Goal: Navigation & Orientation: Find specific page/section

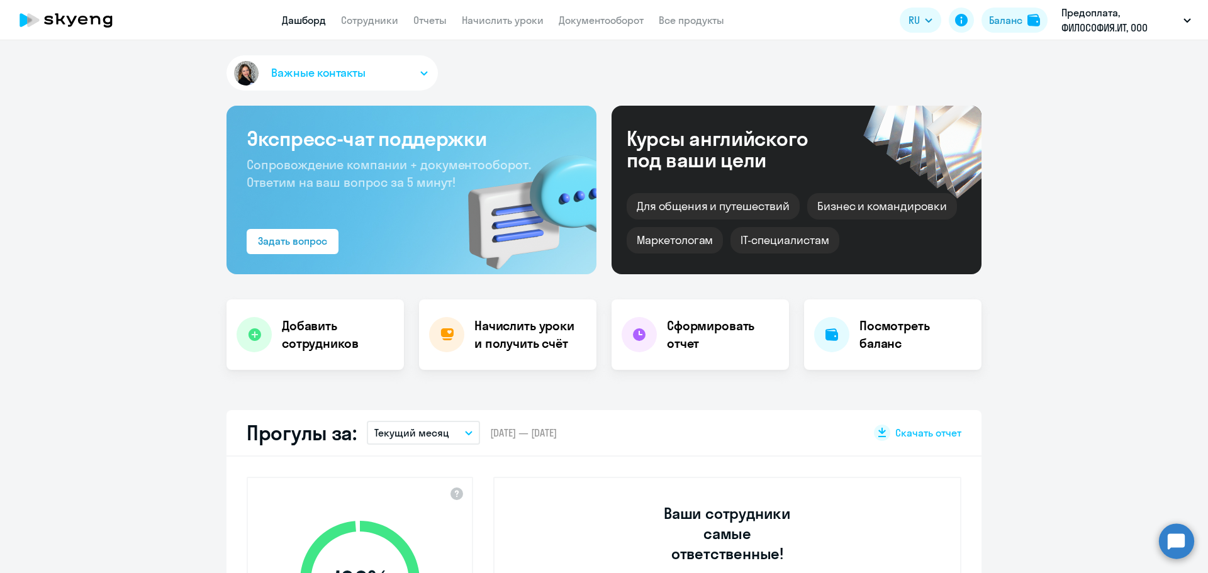
select select "30"
click at [371, 12] on app-header "Дашборд Сотрудники Отчеты Начислить уроки Документооборот Все продукты Дашборд …" at bounding box center [604, 20] width 1208 height 40
click at [370, 15] on link "Сотрудники" at bounding box center [369, 20] width 57 height 13
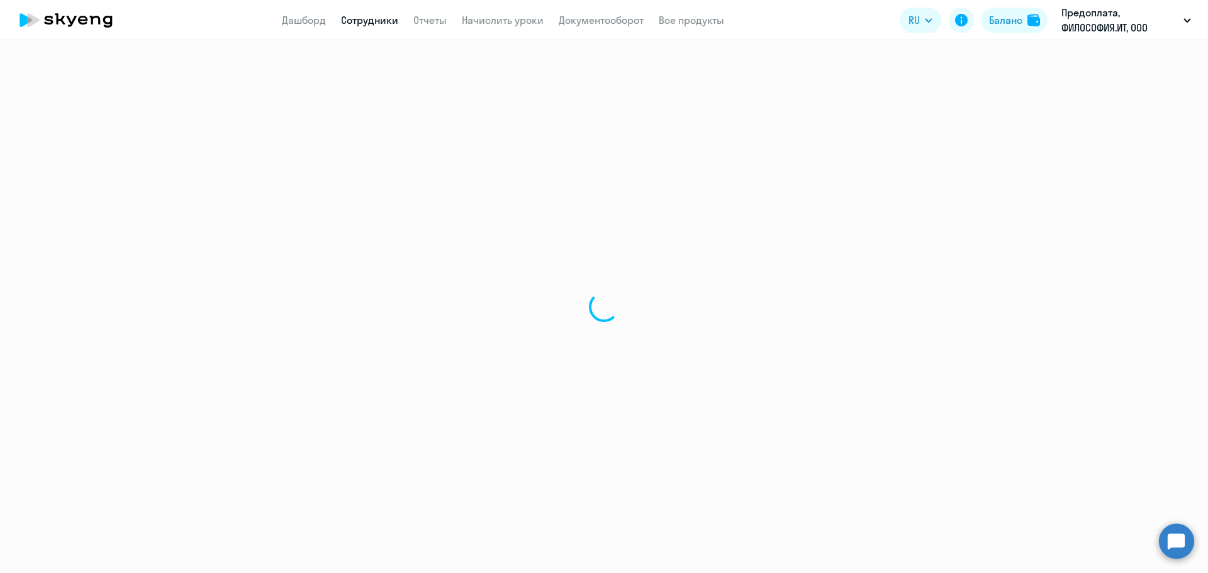
select select "30"
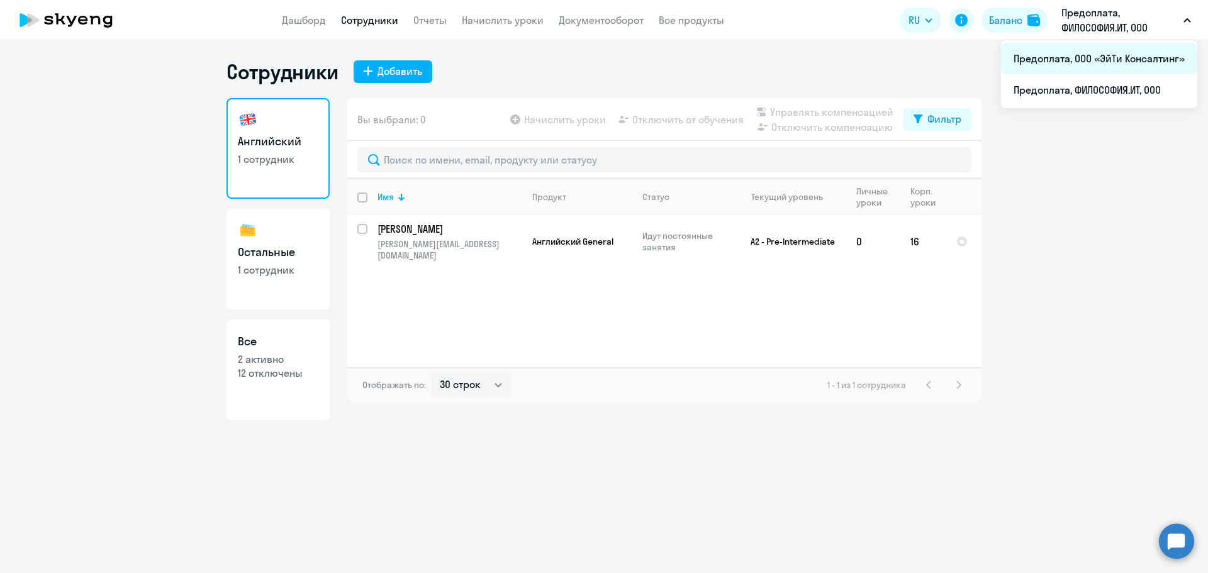
click at [1106, 62] on li "Предоплата, ООО «ЭйТи Консалтинг»" at bounding box center [1099, 58] width 196 height 31
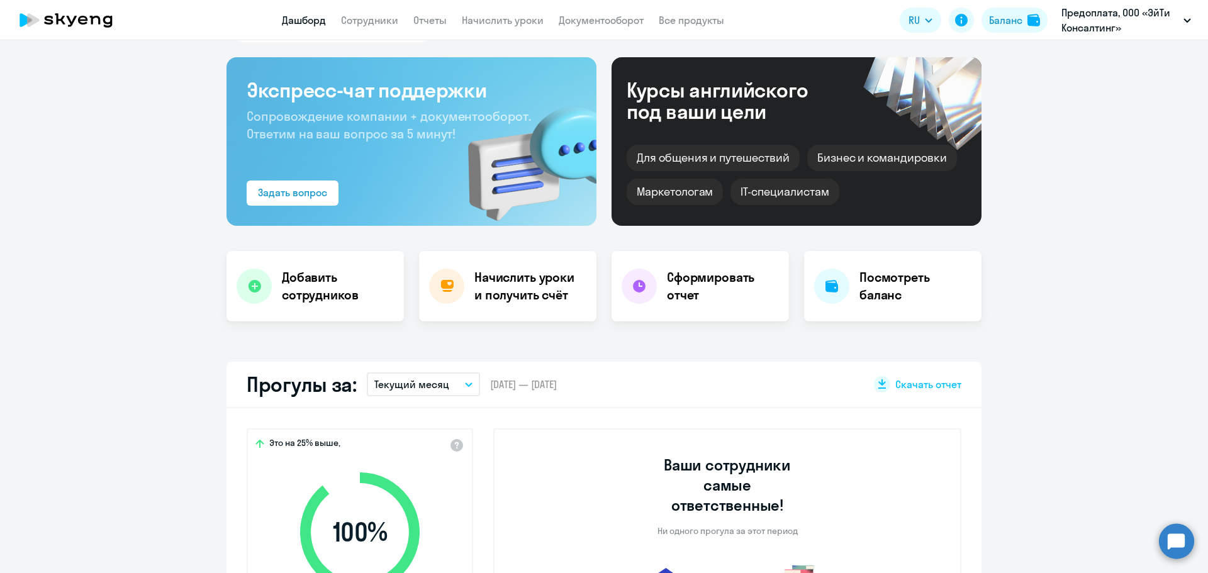
select select "30"
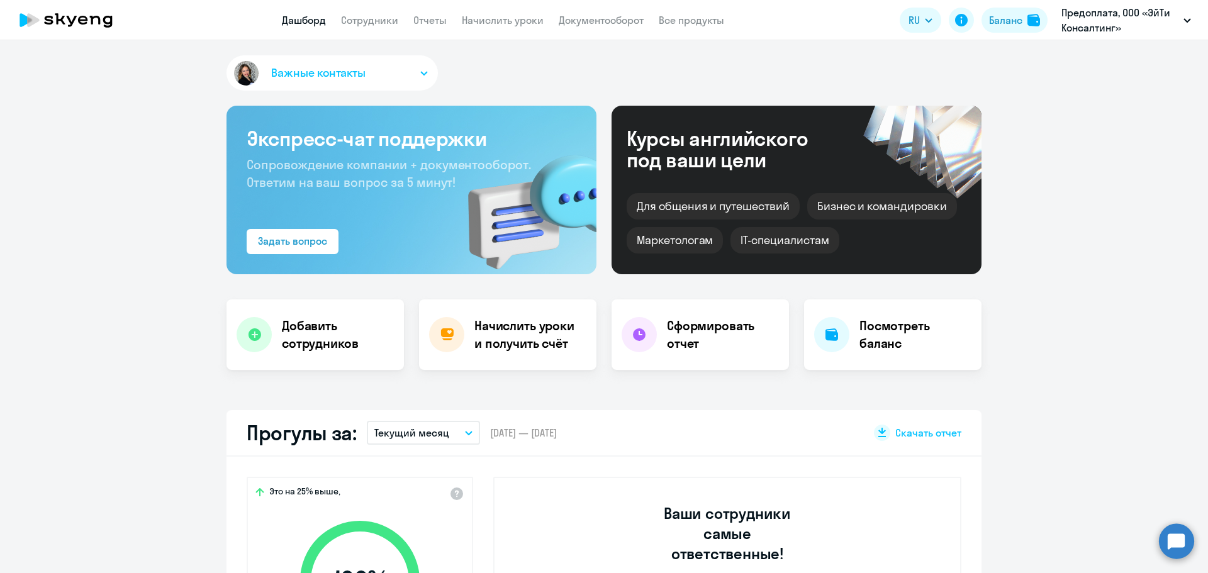
click at [364, 28] on app-header "Дашборд Сотрудники Отчеты Начислить уроки Документооборот Все продукты Дашборд …" at bounding box center [604, 20] width 1208 height 40
click at [367, 21] on link "Сотрудники" at bounding box center [369, 20] width 57 height 13
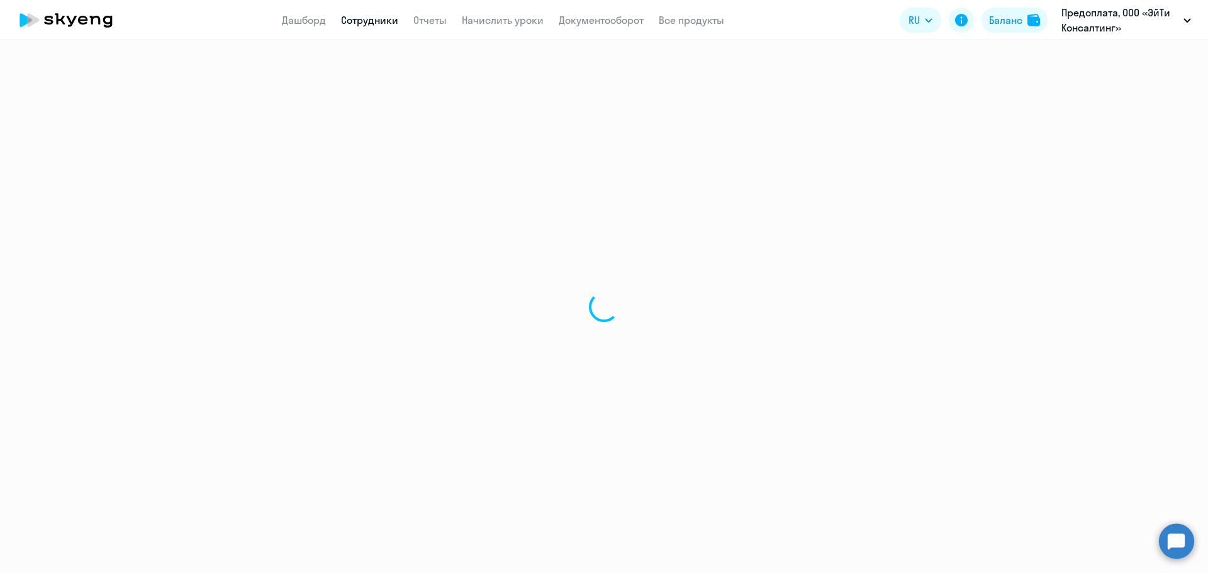
select select "30"
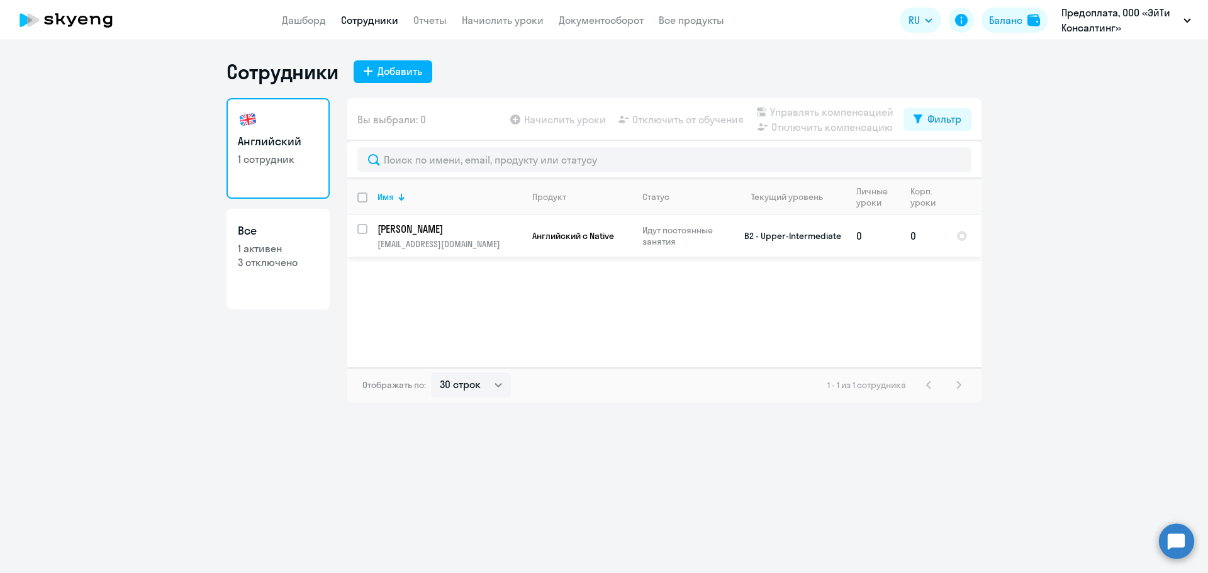
click at [419, 245] on p "[EMAIL_ADDRESS][DOMAIN_NAME]" at bounding box center [449, 243] width 144 height 11
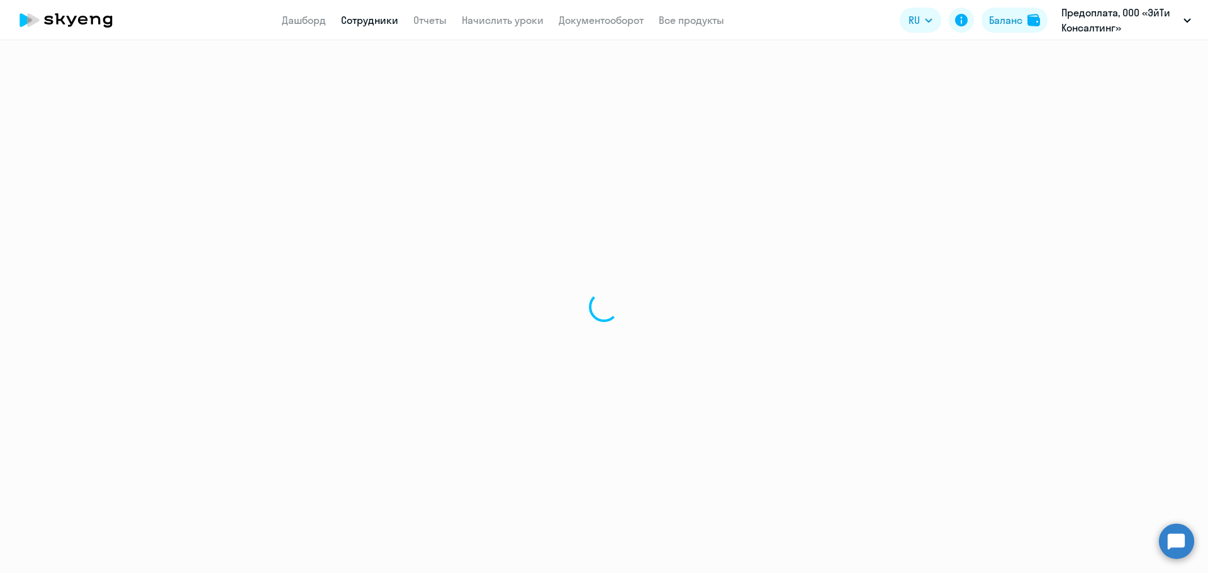
select select "english"
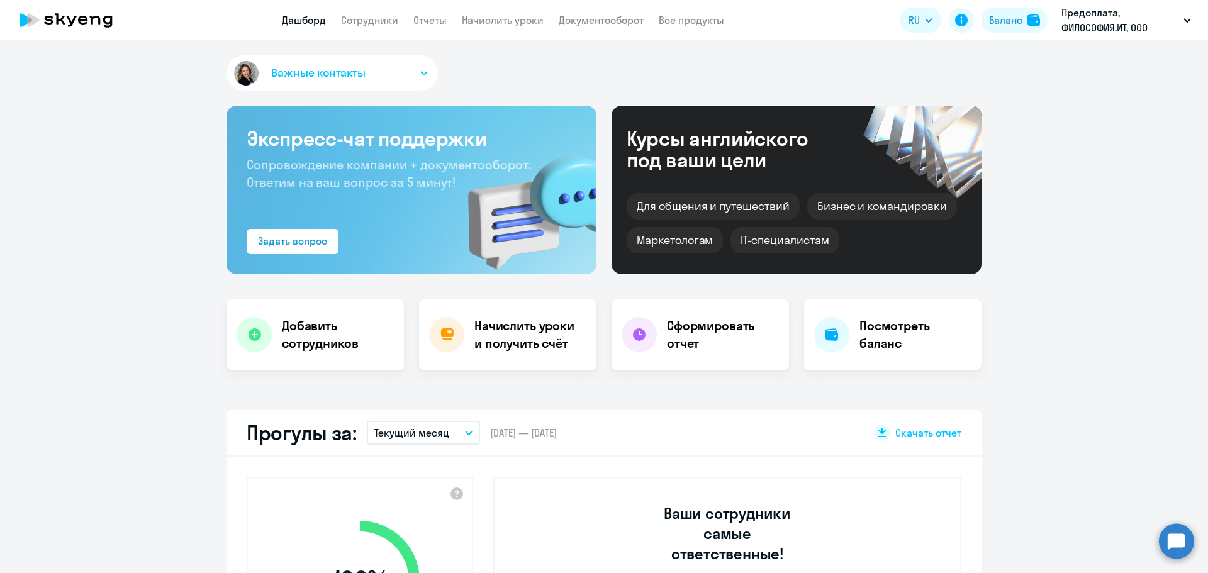
select select "30"
click at [372, 19] on link "Сотрудники" at bounding box center [369, 20] width 57 height 13
select select "30"
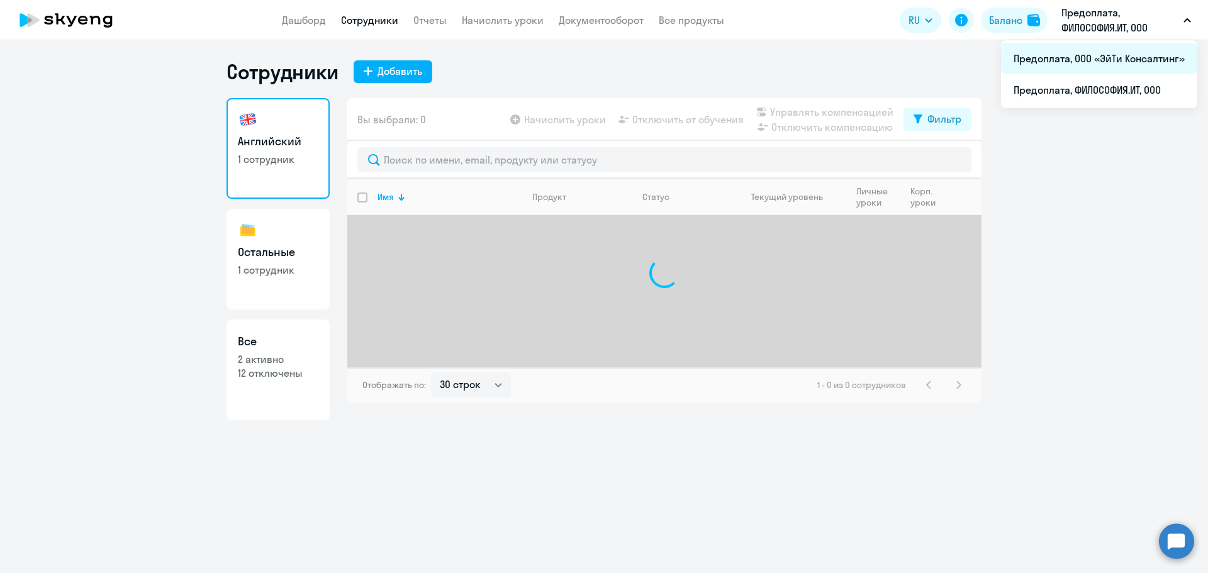
click at [1098, 51] on li "Предоплата, ООО «ЭйТи Консалтинг»" at bounding box center [1099, 58] width 196 height 31
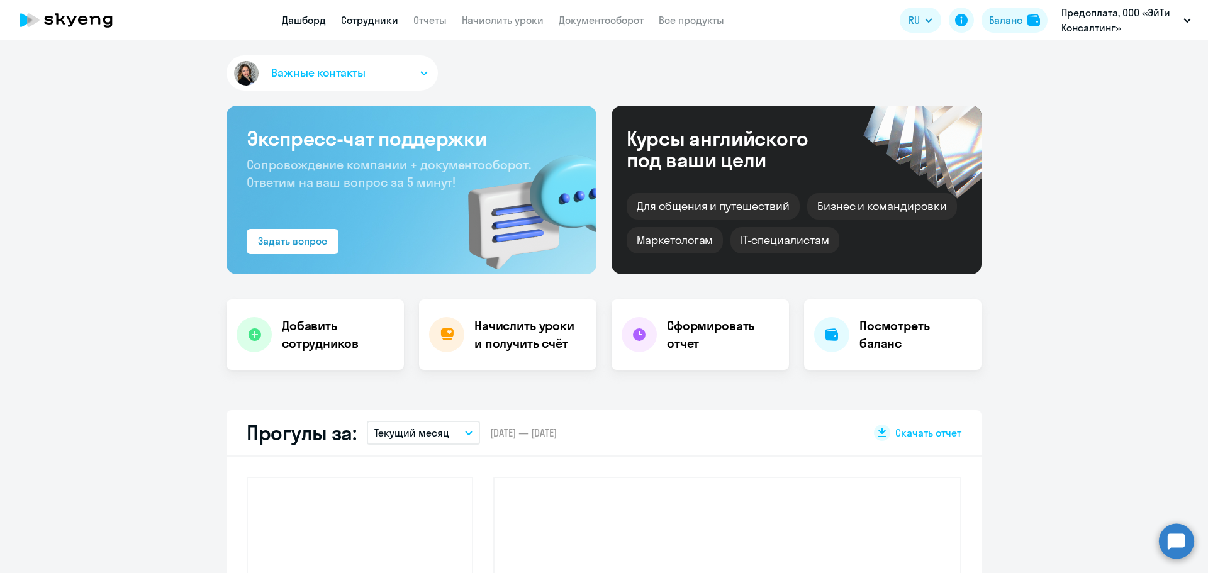
click at [370, 18] on link "Сотрудники" at bounding box center [369, 20] width 57 height 13
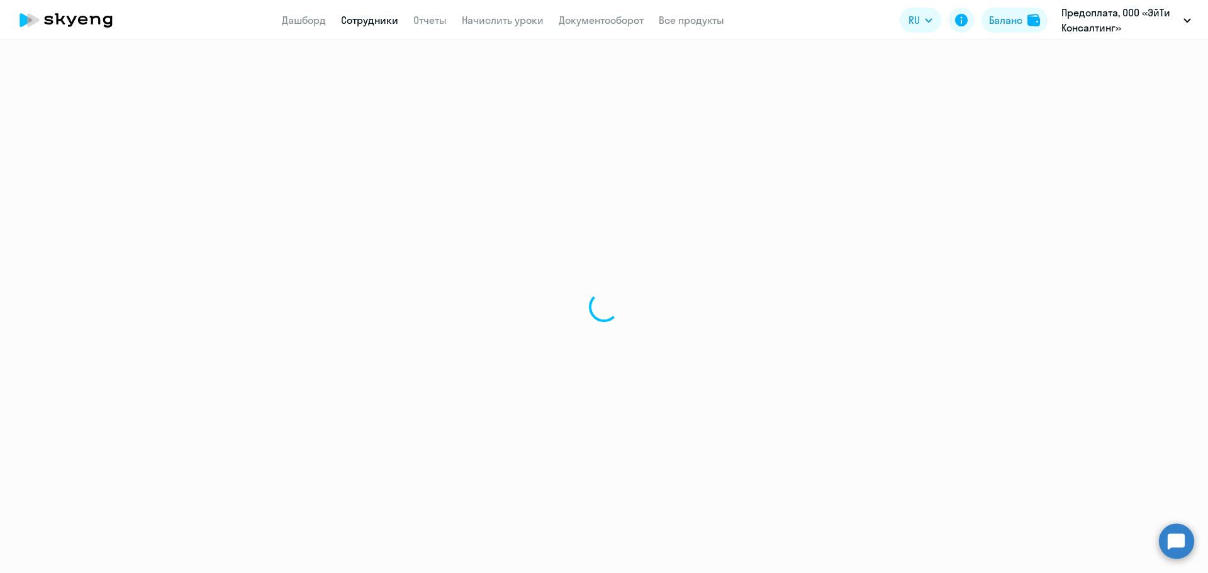
select select "30"
